Goal: Task Accomplishment & Management: Manage account settings

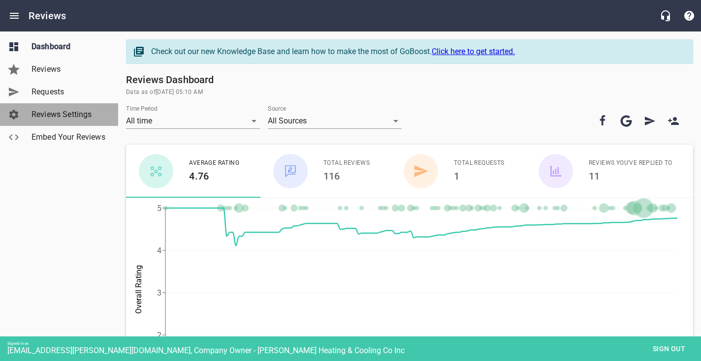
click at [58, 114] on span "Reviews Settings" at bounding box center [69, 115] width 75 height 12
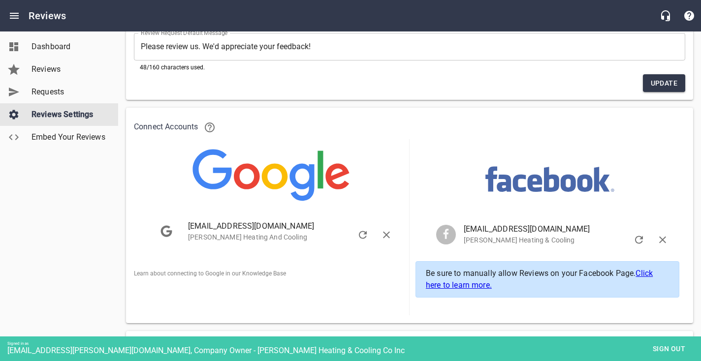
scroll to position [115, 0]
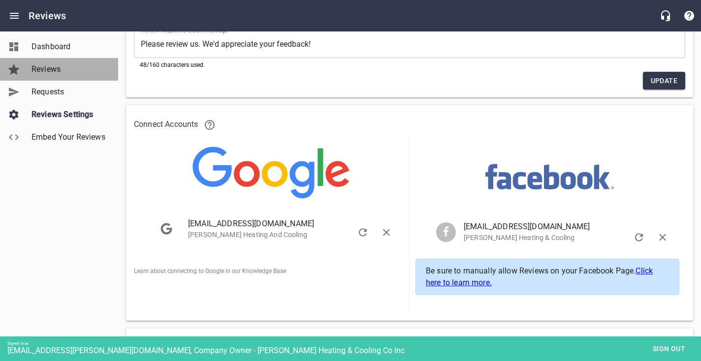
click at [47, 73] on span "Reviews" at bounding box center [69, 70] width 75 height 12
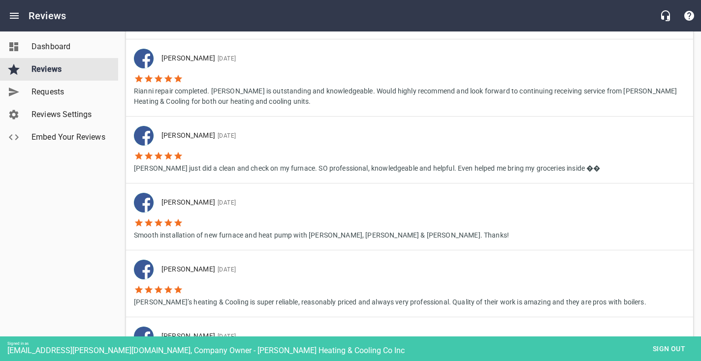
scroll to position [1208, 0]
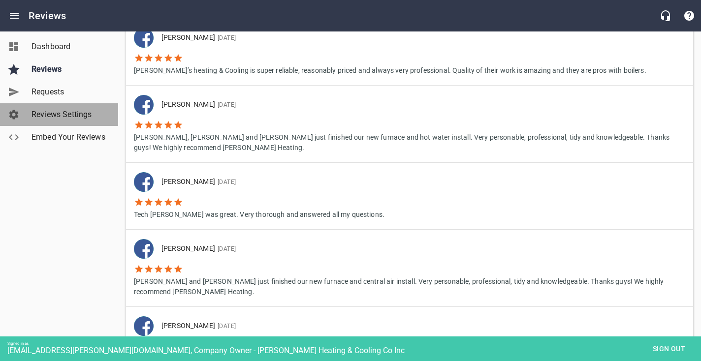
click at [65, 119] on span "Reviews Settings" at bounding box center [69, 115] width 75 height 12
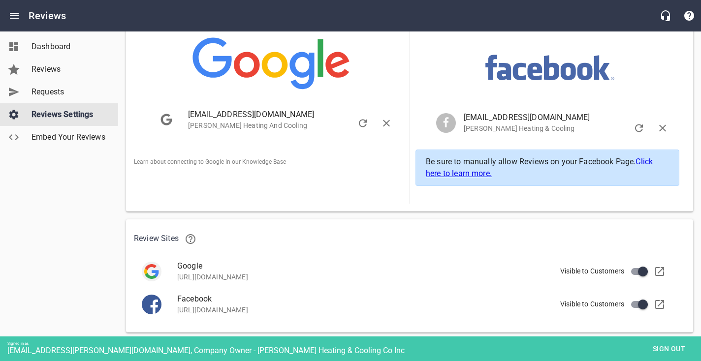
scroll to position [251, 0]
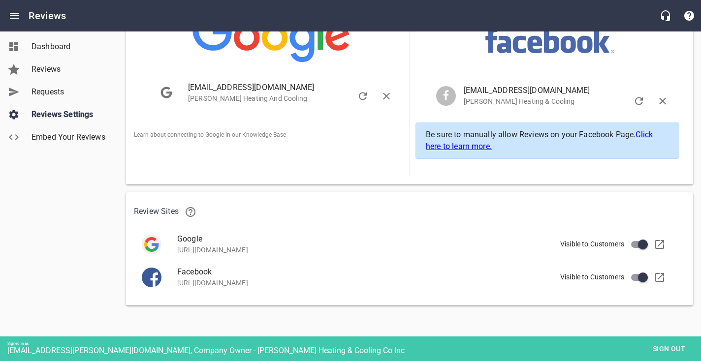
click at [658, 349] on span "Sign out" at bounding box center [668, 349] width 41 height 12
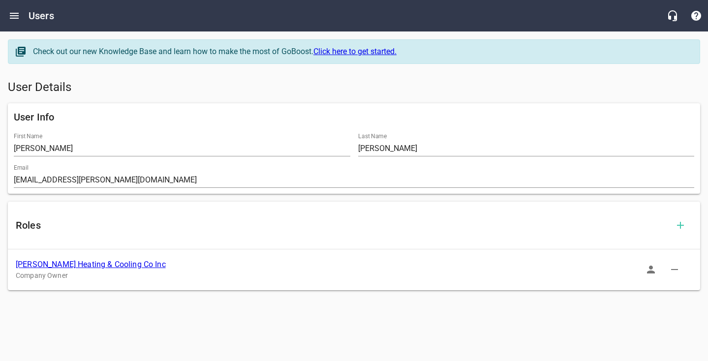
click at [91, 268] on link "[PERSON_NAME] Heating & Cooling Co Inc" at bounding box center [91, 264] width 150 height 9
